Goal: Information Seeking & Learning: Find specific fact

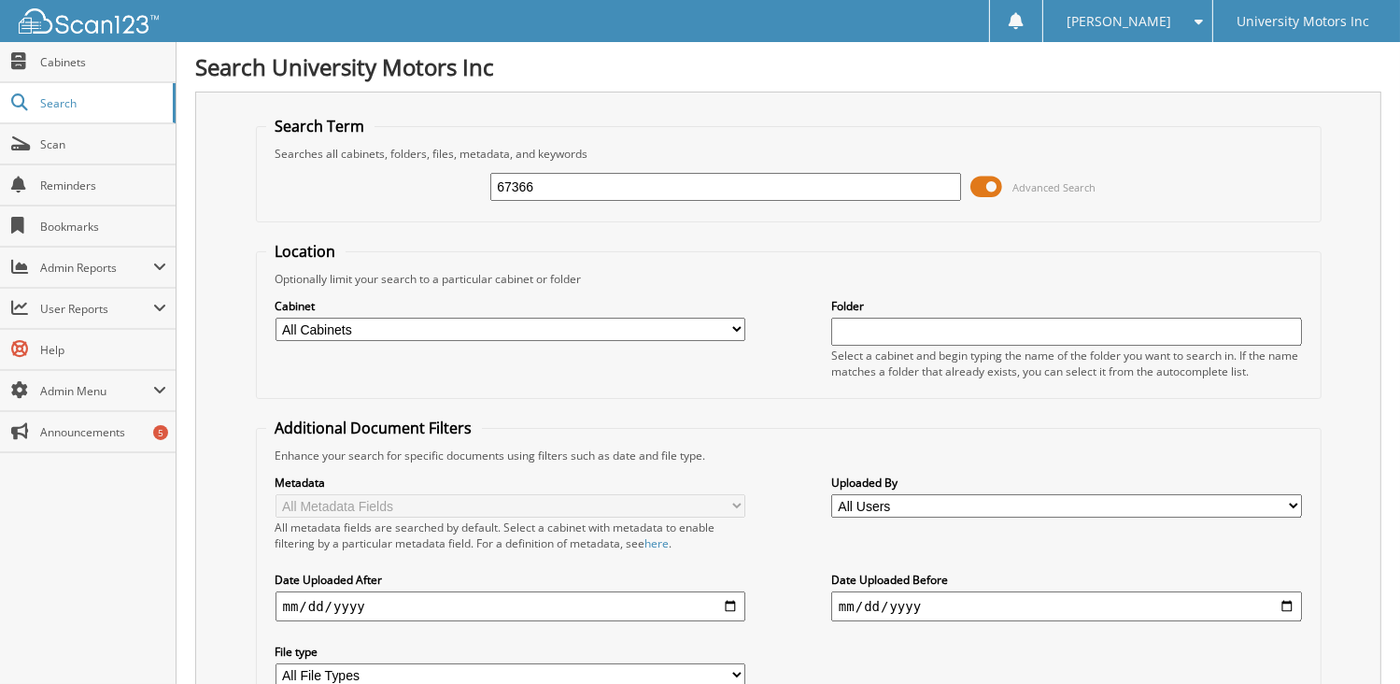
type input "67366"
type input "68203"
